Goal: Check status

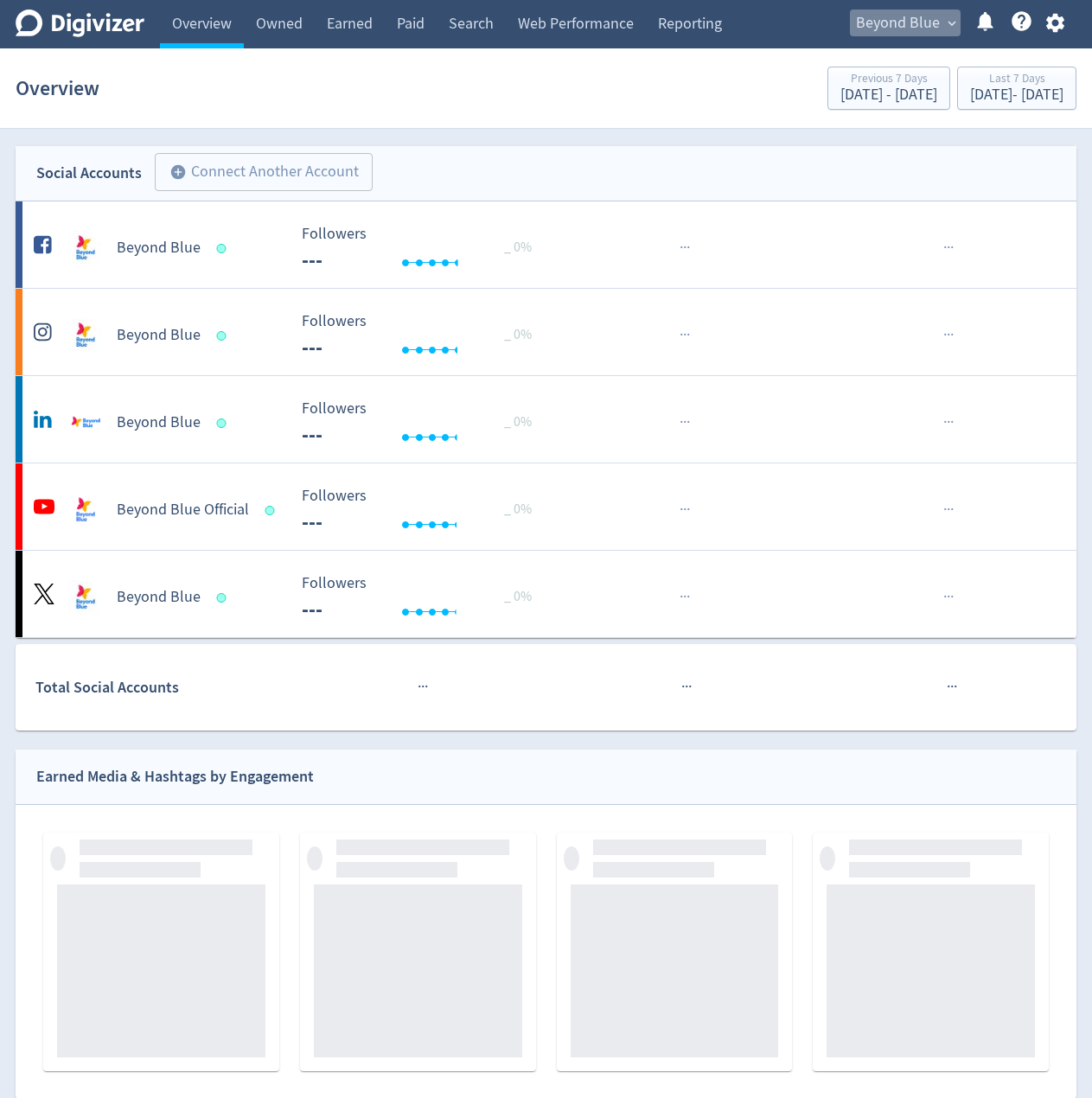
click at [894, 17] on span "Beyond Blue" at bounding box center [897, 24] width 83 height 28
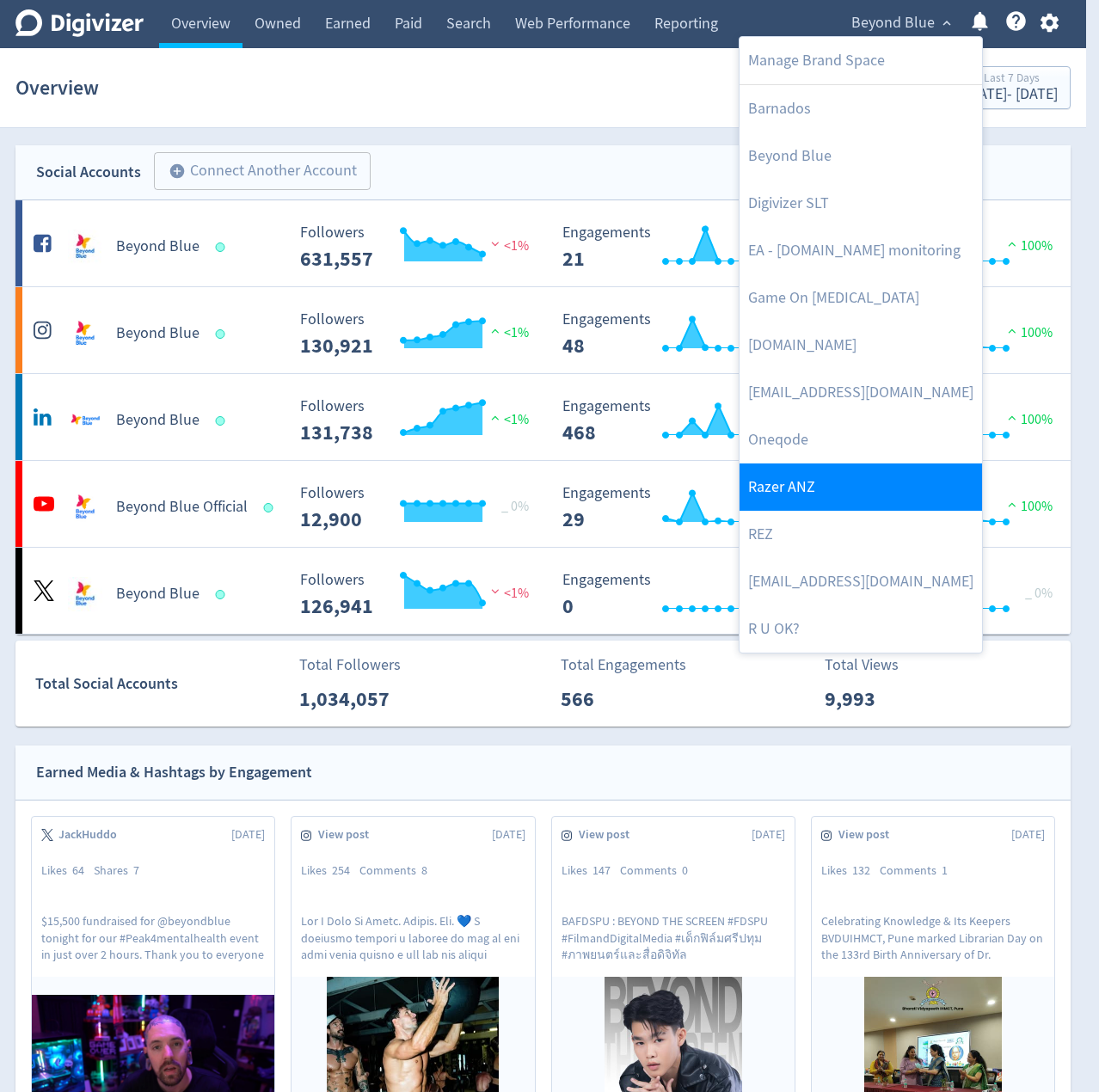
click at [787, 507] on link "Razer ANZ" at bounding box center [861, 488] width 243 height 47
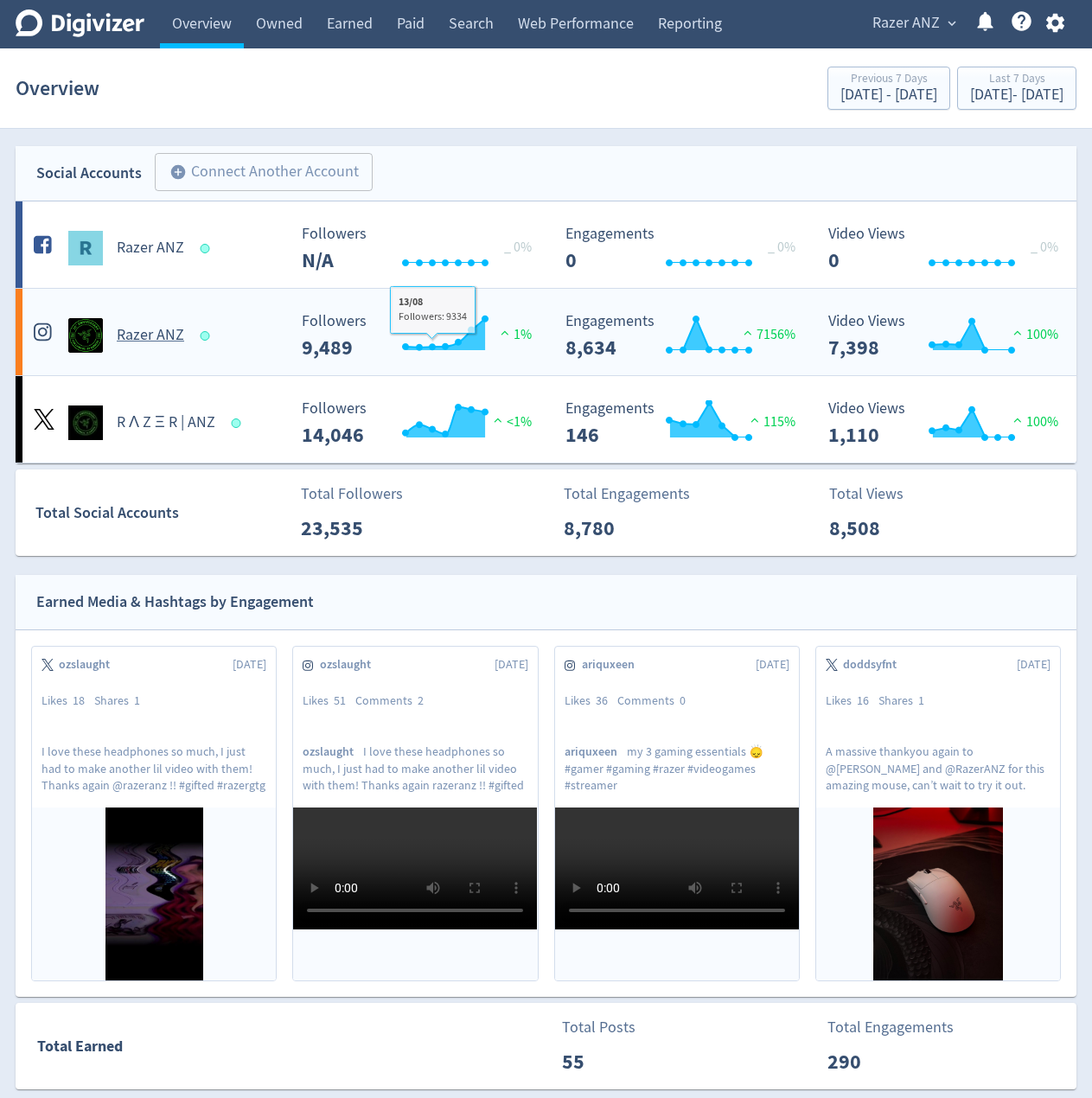
click at [272, 311] on div "Razer ANZ" at bounding box center [155, 329] width 264 height 49
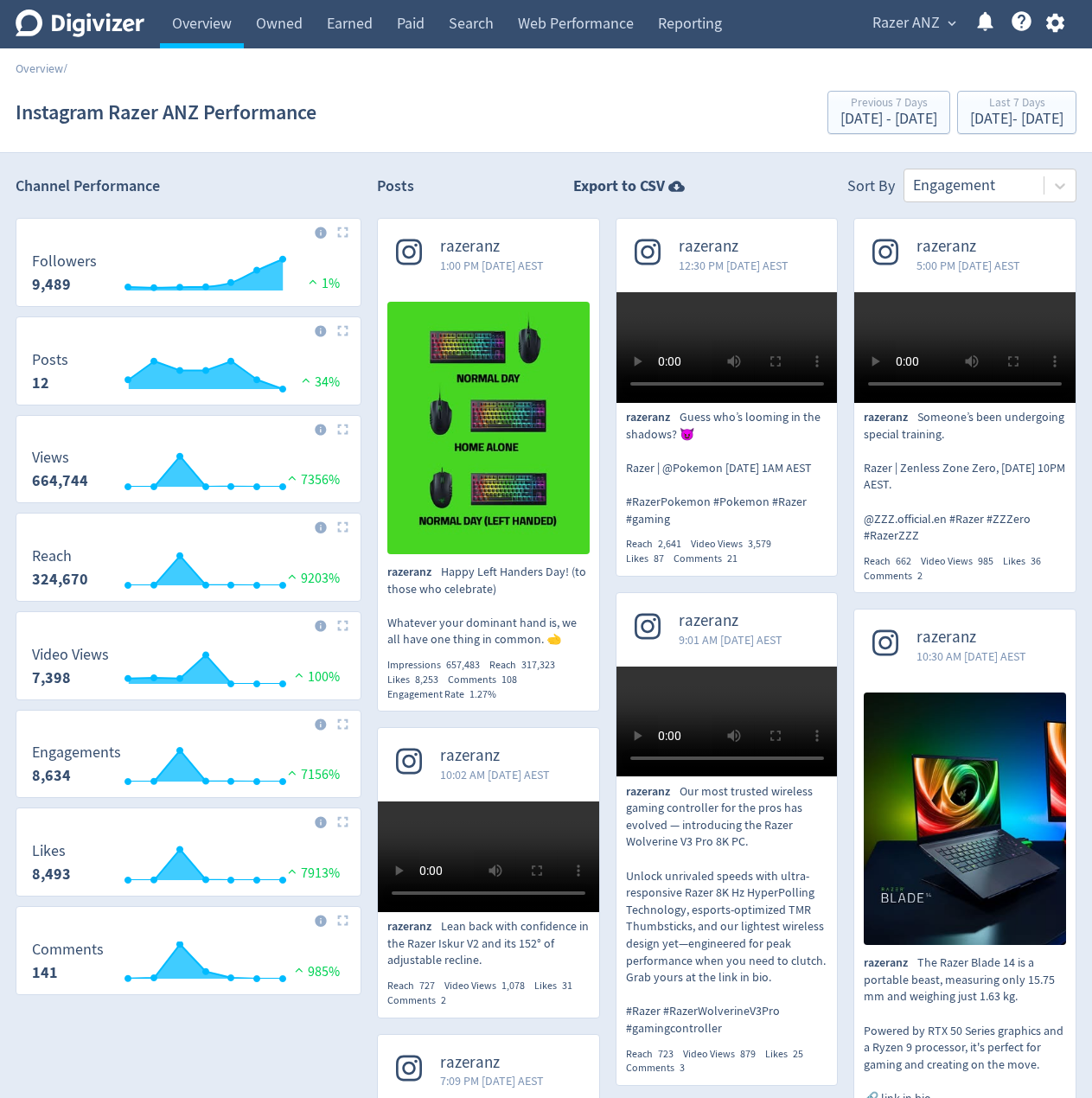
click at [368, 422] on div "razeranz 1:00 PM [DATE] AEST razeranz Happy Left Handers Day! (to those who cel…" at bounding box center [480, 1120] width 238 height 1804
click at [363, 305] on div "razeranz 1:00 PM [DATE] AEST razeranz Happy Left Handers Day! (to those who cel…" at bounding box center [480, 1120] width 238 height 1804
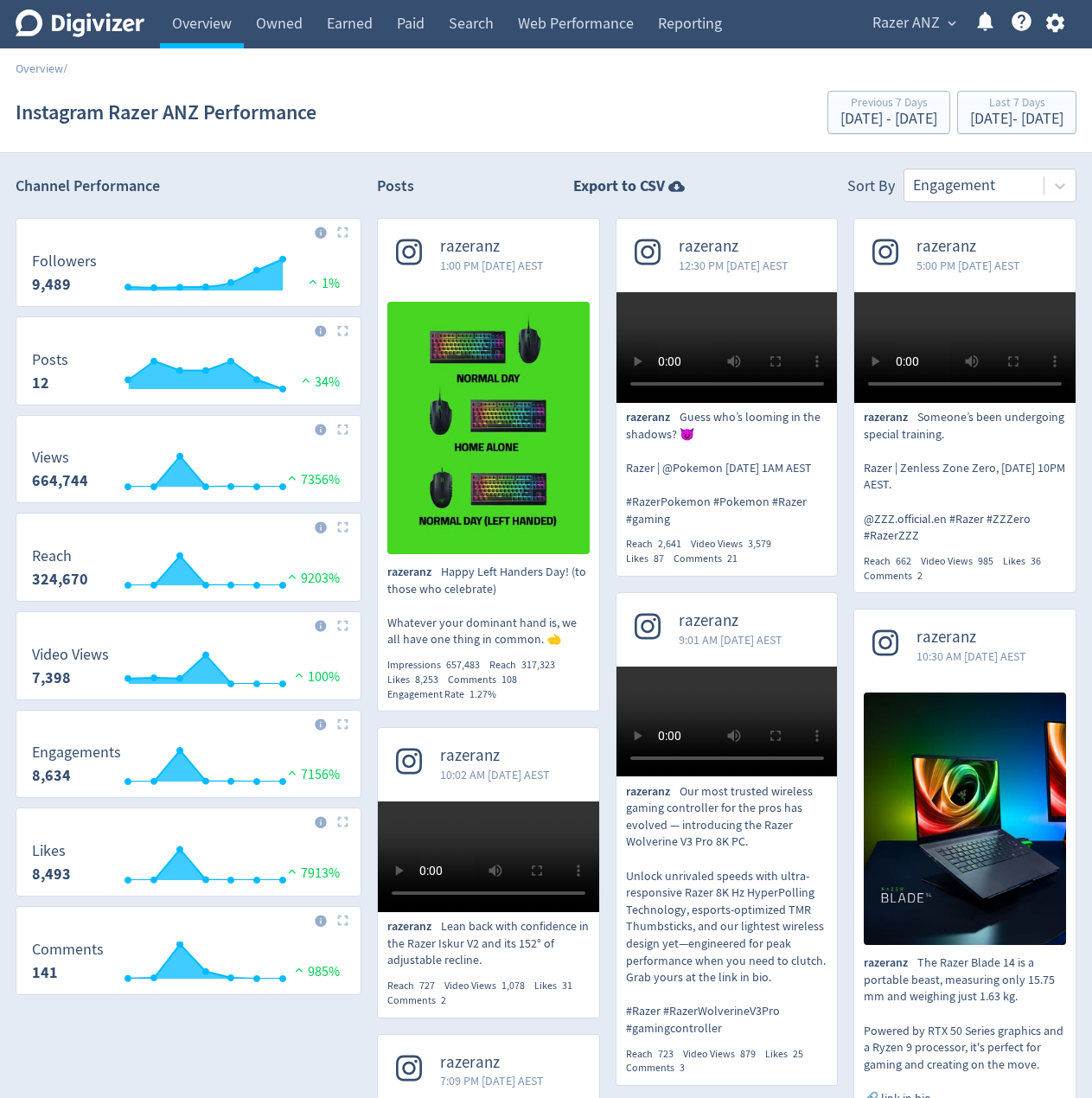
click at [348, 181] on h2 "Channel Performance" at bounding box center [189, 187] width 345 height 22
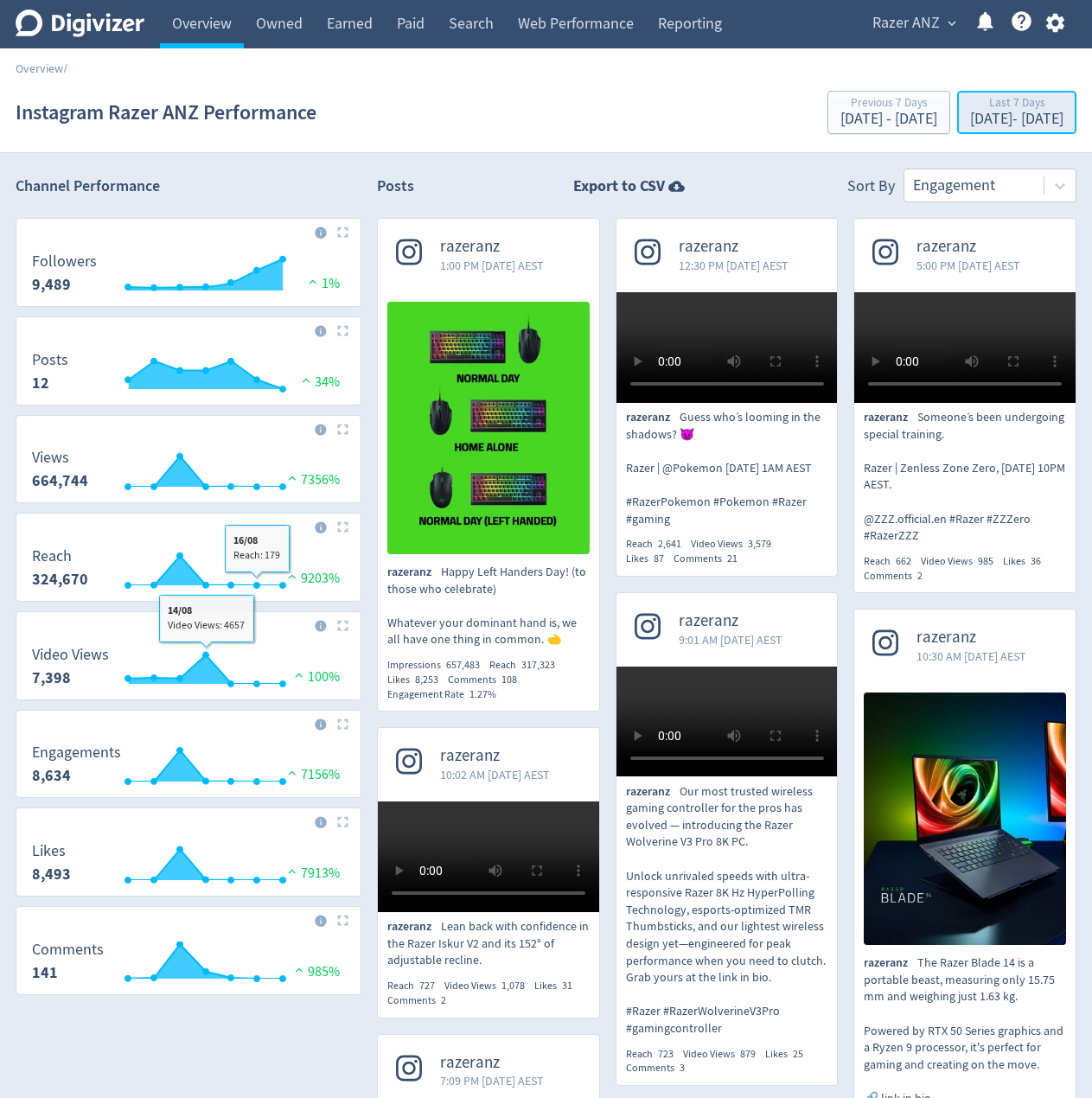
click at [970, 123] on div "[DATE] - [DATE]" at bounding box center [1017, 119] width 93 height 16
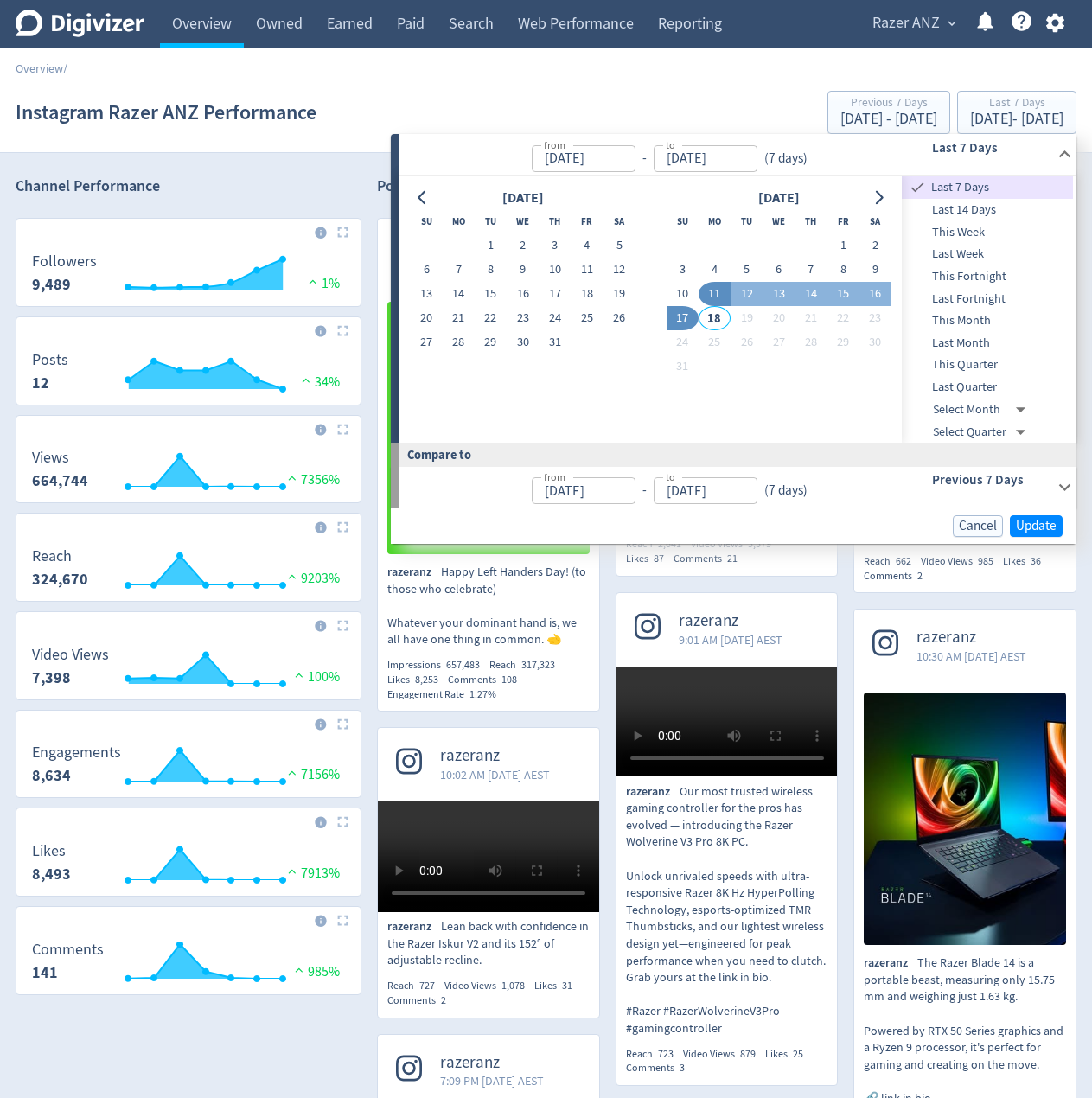
click at [976, 319] on span "This Month" at bounding box center [988, 321] width 171 height 19
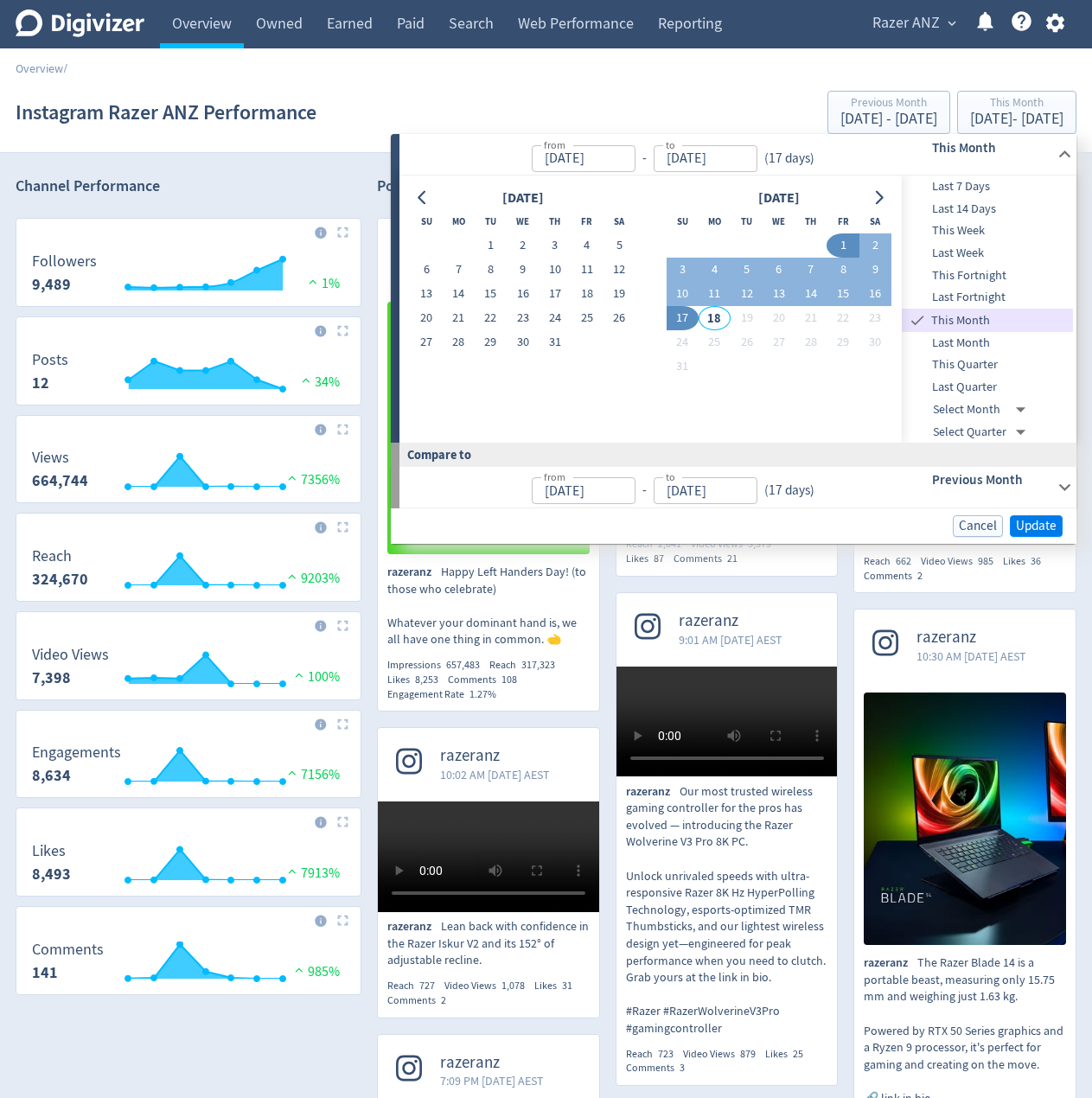
type input "[DATE]"
drag, startPoint x: 1049, startPoint y: 533, endPoint x: 1041, endPoint y: 528, distance: 9.4
click at [1048, 531] on span "Update" at bounding box center [1036, 526] width 41 height 13
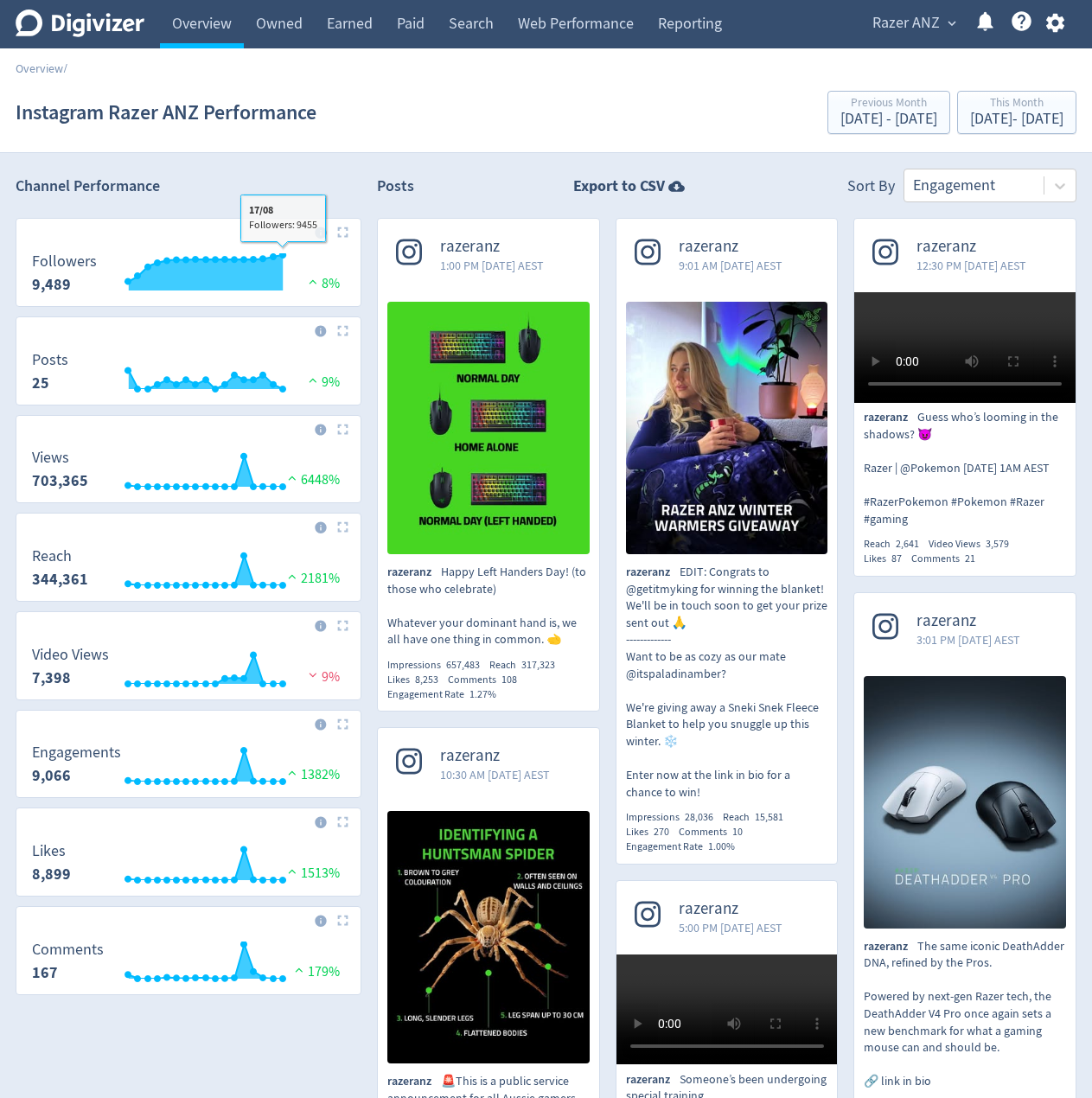
click at [474, 172] on div "Posts Export to CSV Sort By Engagement" at bounding box center [727, 186] width 700 height 34
click at [496, 171] on div "Posts Export to CSV Sort By Engagement" at bounding box center [727, 186] width 700 height 34
